Goal: Information Seeking & Learning: Learn about a topic

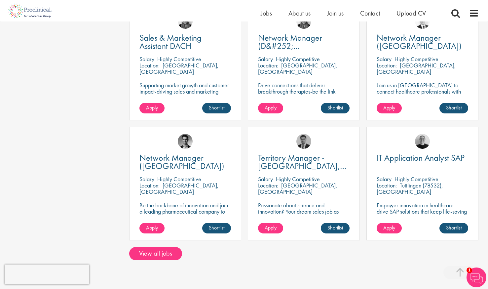
scroll to position [488, 0]
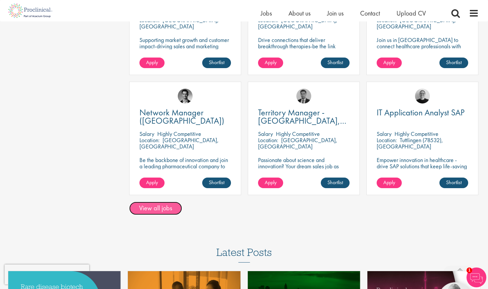
click at [166, 211] on link "View all jobs" at bounding box center [155, 208] width 53 height 13
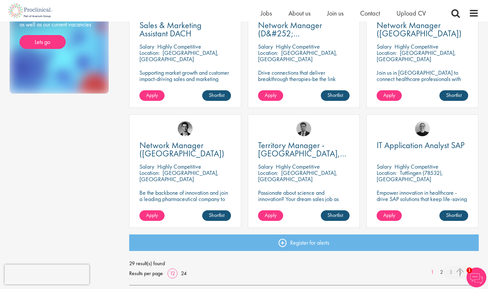
scroll to position [422, 0]
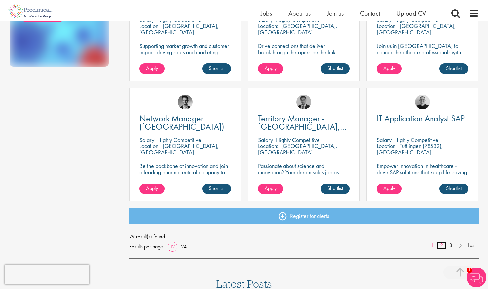
click at [442, 246] on link "2" at bounding box center [442, 246] width 10 height 8
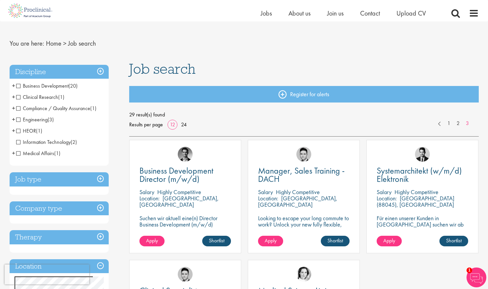
scroll to position [8, 0]
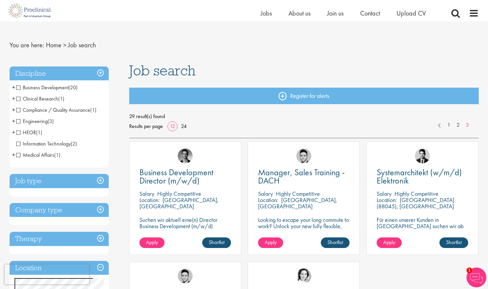
click at [103, 180] on h3 "Job type" at bounding box center [59, 181] width 99 height 14
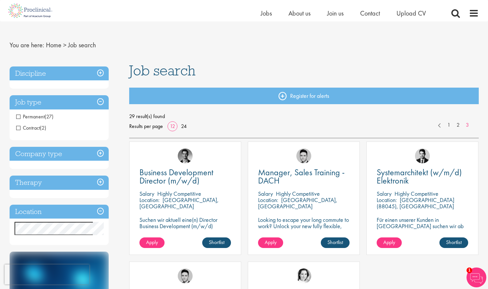
click at [102, 103] on h3 "Job type" at bounding box center [59, 102] width 99 height 14
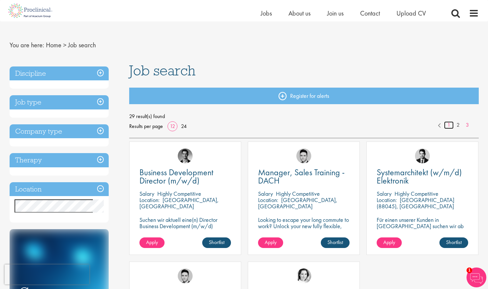
click at [449, 121] on link "1" at bounding box center [449, 125] width 10 height 8
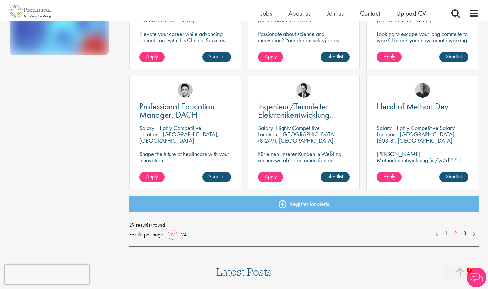
scroll to position [441, 0]
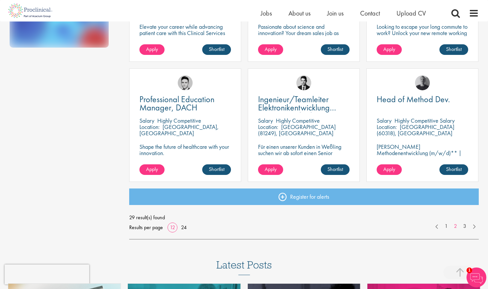
click at [464, 229] on link "3" at bounding box center [465, 227] width 10 height 8
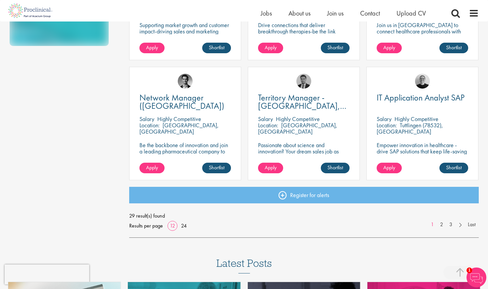
scroll to position [502, 0]
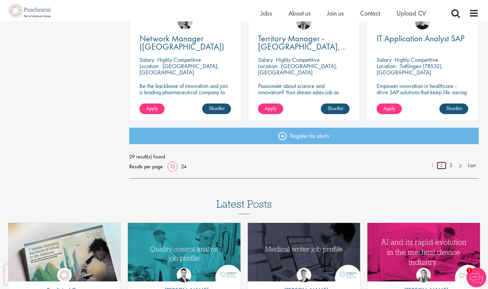
click at [442, 167] on link "2" at bounding box center [442, 166] width 10 height 8
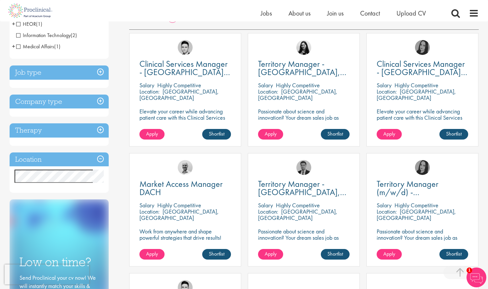
scroll to position [117, 0]
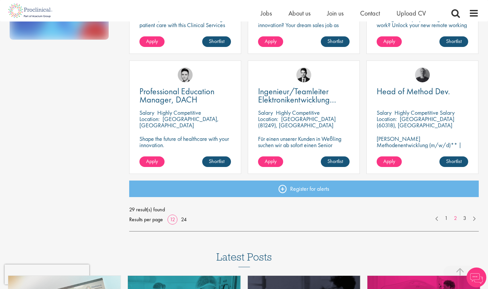
scroll to position [441, 0]
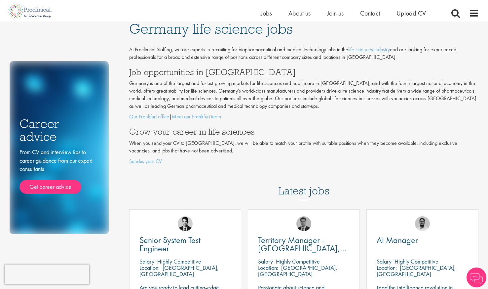
scroll to position [496, 0]
